Goal: Information Seeking & Learning: Learn about a topic

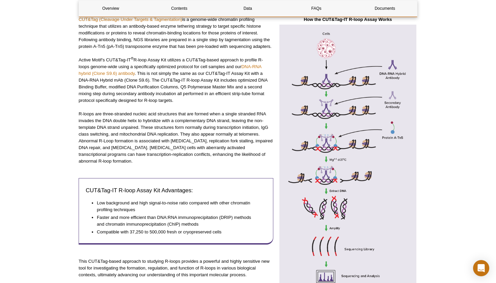
scroll to position [262, 0]
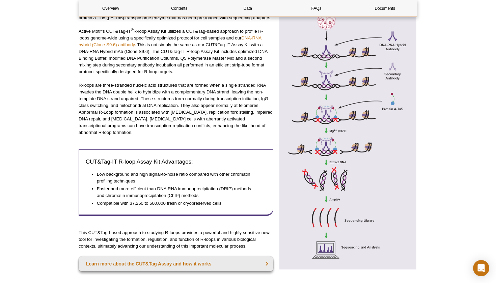
click at [320, 136] on img at bounding box center [347, 133] width 139 height 274
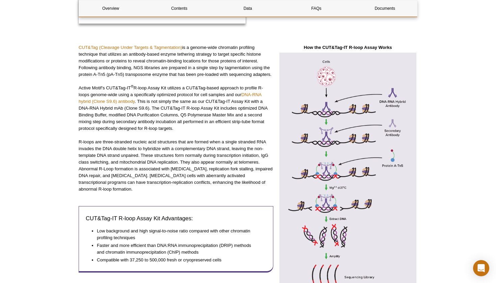
scroll to position [205, 0]
click at [328, 75] on img at bounding box center [347, 190] width 139 height 274
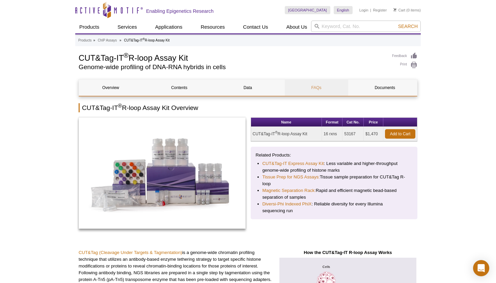
scroll to position [0, 0]
drag, startPoint x: 96, startPoint y: 59, endPoint x: 77, endPoint y: 57, distance: 19.0
click at [337, 162] on li "CUT&Tag-IT Express Assay Kit : Less variable and higher-throughput genome-wide …" at bounding box center [334, 167] width 143 height 14
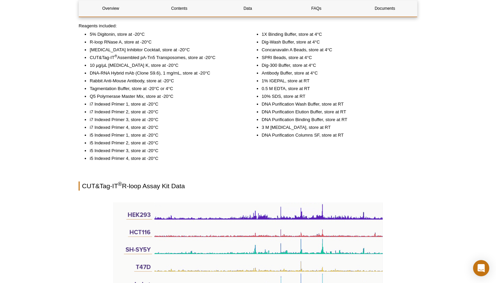
scroll to position [473, 0]
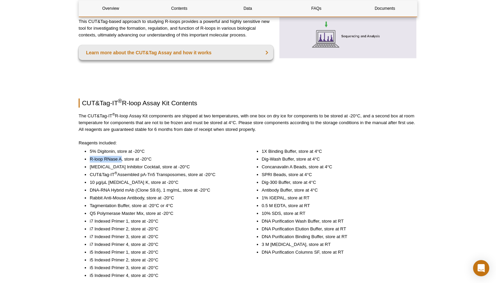
drag, startPoint x: 123, startPoint y: 152, endPoint x: 75, endPoint y: 148, distance: 47.4
click at [116, 171] on ul "5% Digitonin, store at -20°C R-loop RNase A, store at -20°C [MEDICAL_DATA] Inhi…" at bounding box center [159, 213] width 160 height 131
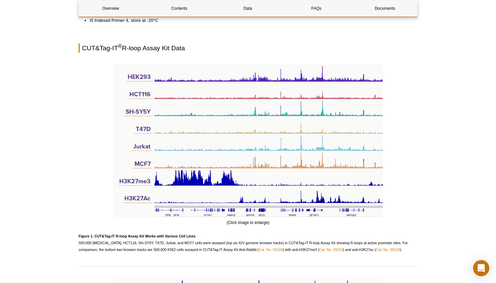
scroll to position [722, 0]
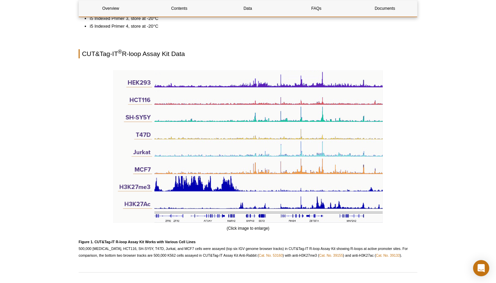
click at [272, 121] on img at bounding box center [248, 146] width 270 height 153
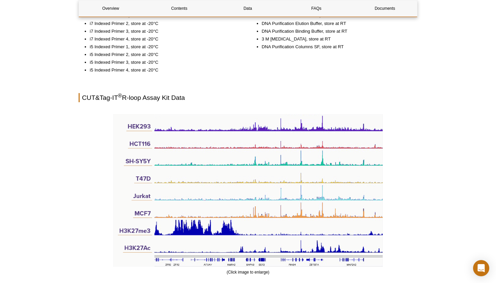
scroll to position [676, 0]
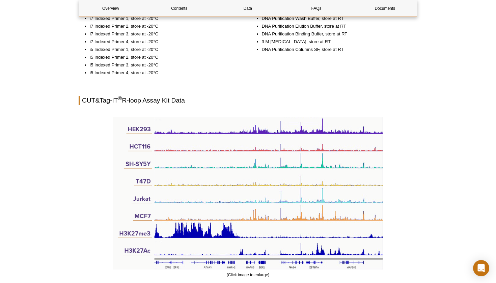
click at [413, 62] on div "1X Binding Buffer, store at 4°C Dig-Wash Buffer, store at 4°C Concanavalin A Be…" at bounding box center [334, 11] width 167 height 132
click at [300, 153] on img at bounding box center [248, 193] width 270 height 153
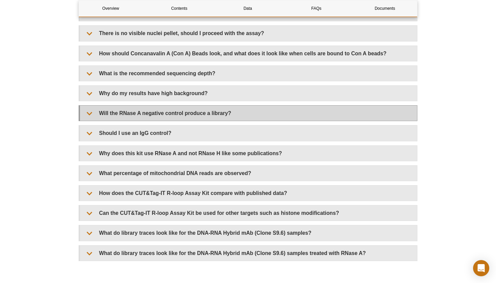
scroll to position [1418, 0]
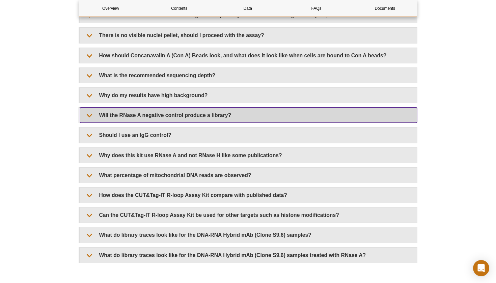
click at [95, 109] on summary "Will the RNase A negative control produce a library?" at bounding box center [248, 115] width 337 height 15
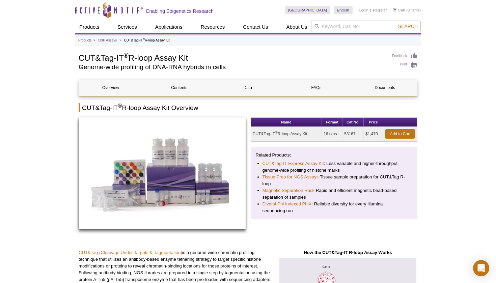
scroll to position [0, 0]
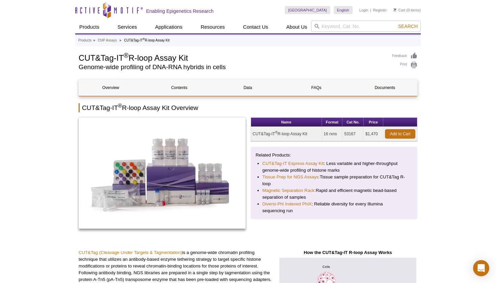
click at [265, 109] on h2 "CUT&Tag-IT ® R-loop Assay Kit Overview" at bounding box center [248, 107] width 339 height 9
